Goal: Task Accomplishment & Management: Use online tool/utility

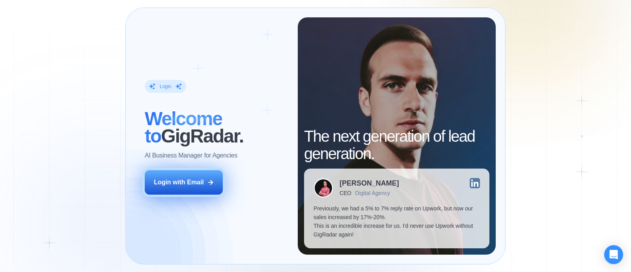
click at [207, 182] on icon at bounding box center [210, 182] width 7 height 7
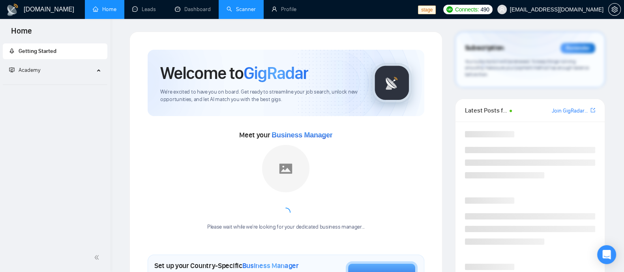
click at [256, 6] on link "Scanner" at bounding box center [240, 9] width 29 height 7
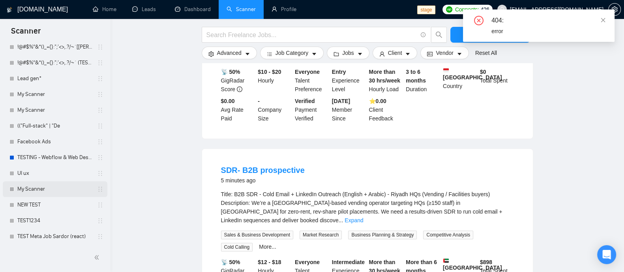
scroll to position [816, 0]
click at [53, 137] on link "Facebook Ads" at bounding box center [54, 141] width 75 height 16
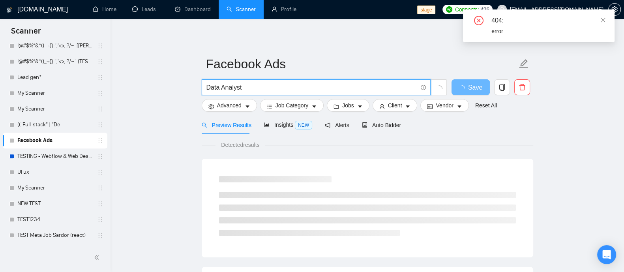
click at [287, 86] on input "Data Analyst" at bounding box center [311, 87] width 211 height 10
drag, startPoint x: 287, startPoint y: 86, endPoint x: 163, endPoint y: 87, distance: 124.3
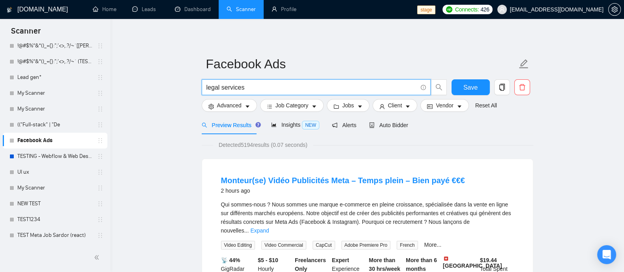
click at [223, 91] on input "legal services" at bounding box center [311, 87] width 211 height 10
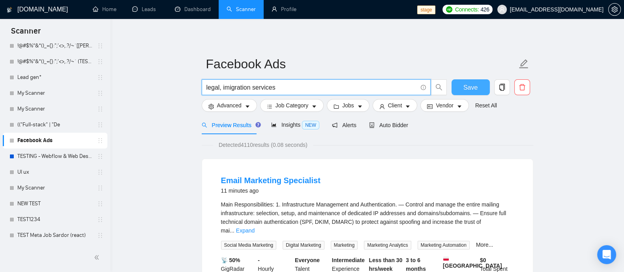
type input "legal, imigration services"
click at [468, 90] on span "Save" at bounding box center [470, 87] width 14 height 10
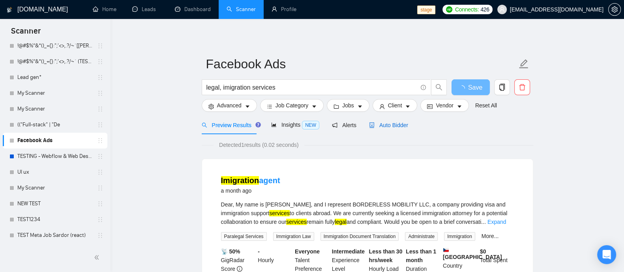
click at [385, 126] on span "Auto Bidder" at bounding box center [388, 125] width 39 height 6
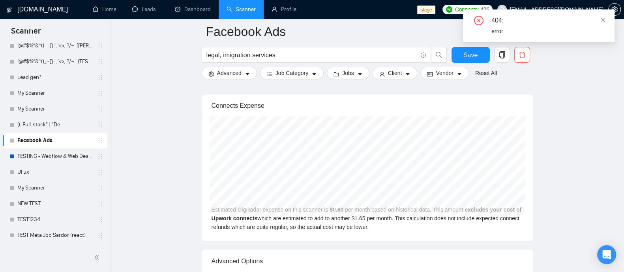
scroll to position [1578, 0]
